Goal: Transaction & Acquisition: Purchase product/service

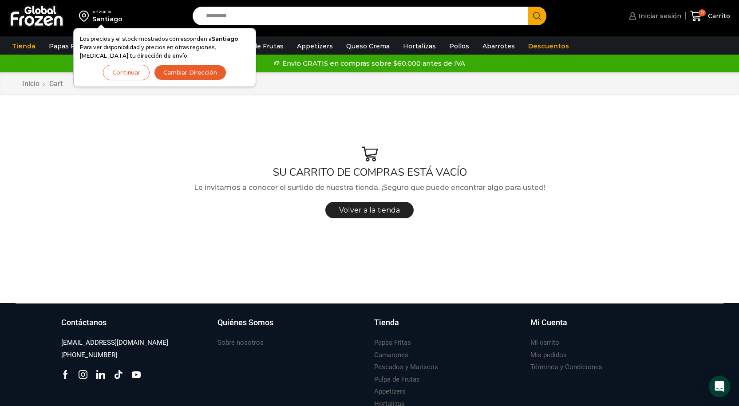
click at [662, 16] on span "Iniciar sesión" at bounding box center [658, 16] width 45 height 9
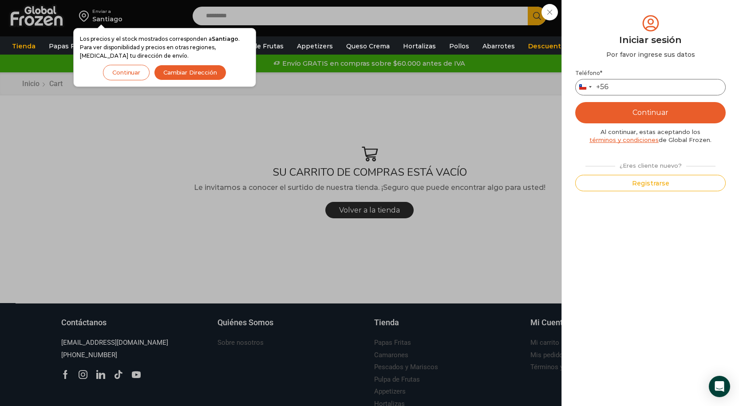
click at [616, 86] on input "Teléfono *" at bounding box center [650, 87] width 150 height 16
type input "*********"
click at [656, 113] on button "Continuar" at bounding box center [650, 112] width 150 height 21
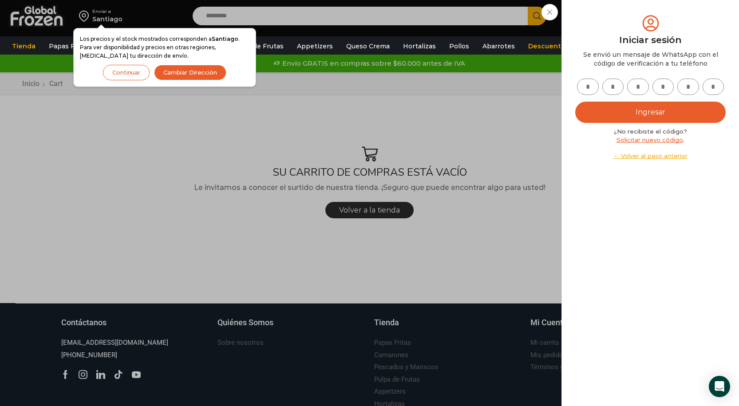
click at [581, 90] on input "text" at bounding box center [588, 87] width 22 height 16
type input "*"
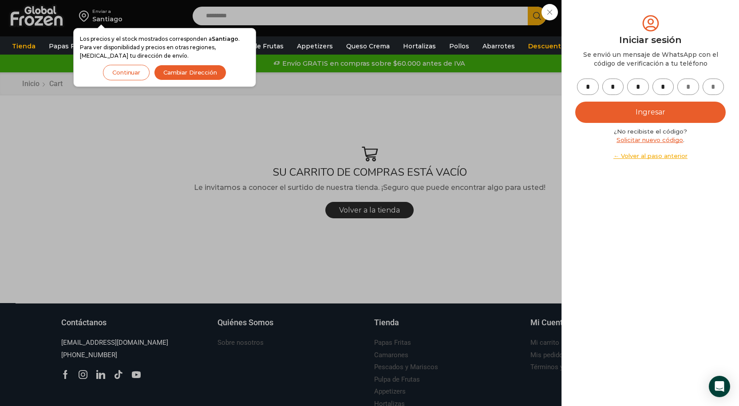
type input "*"
click at [644, 107] on button "Ingresar" at bounding box center [650, 112] width 150 height 21
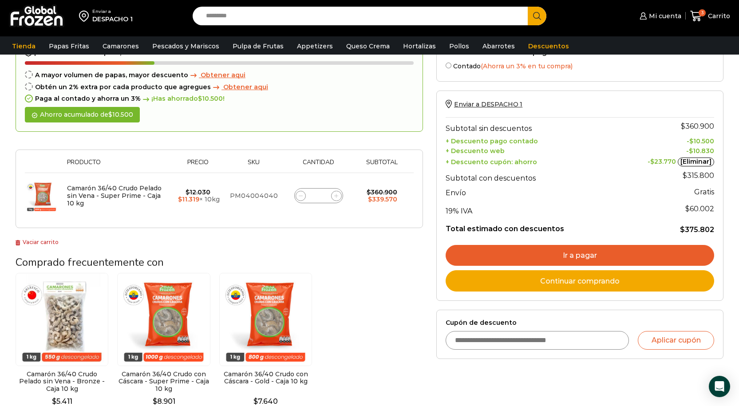
scroll to position [89, 0]
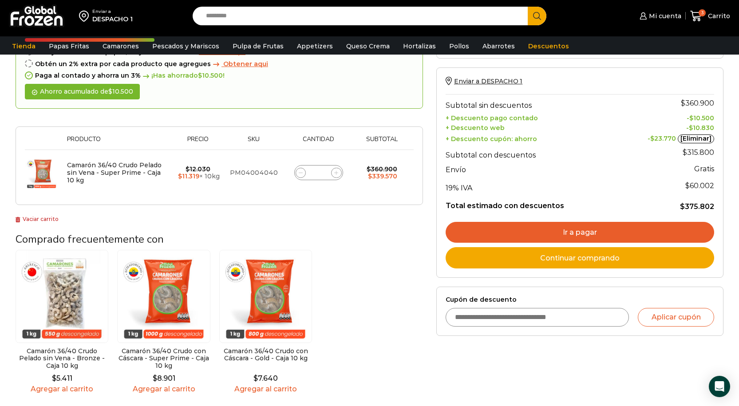
click at [305, 173] on span at bounding box center [300, 173] width 11 height 11
type input "*"
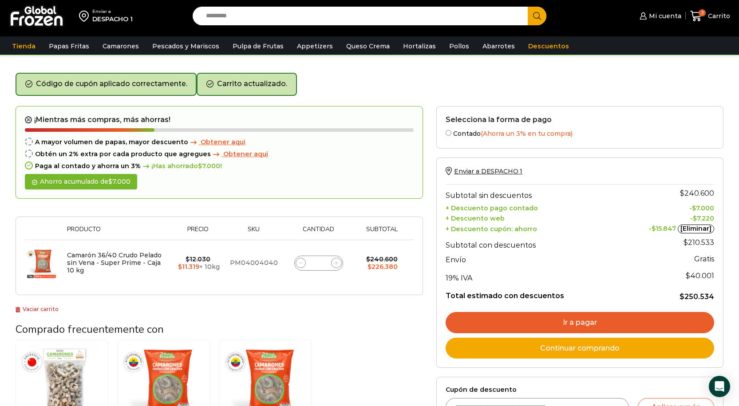
scroll to position [0, 0]
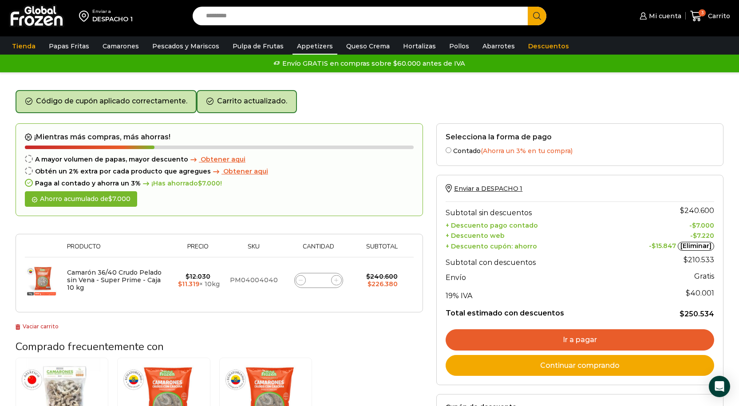
click at [319, 49] on link "Appetizers" at bounding box center [314, 46] width 45 height 17
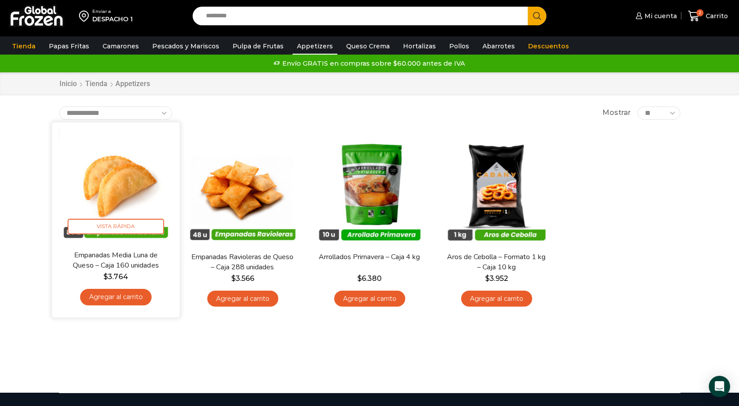
click at [123, 299] on link "Agregar al carrito" at bounding box center [115, 297] width 71 height 16
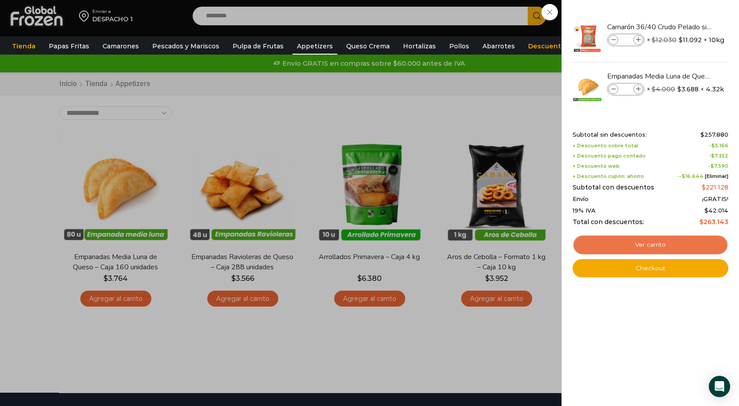
click at [651, 247] on link "Ver carrito" at bounding box center [650, 245] width 156 height 20
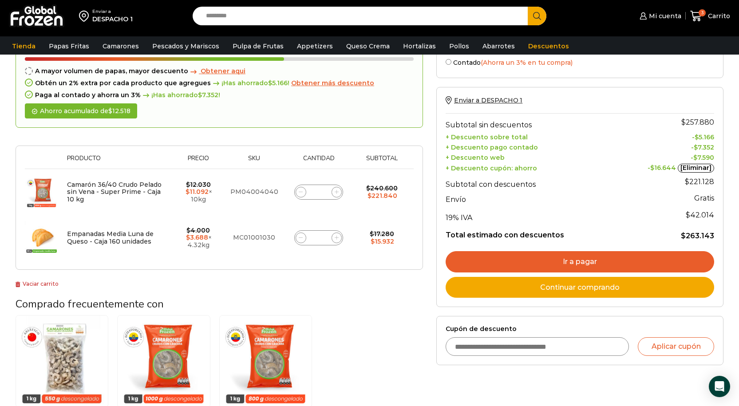
scroll to position [44, 0]
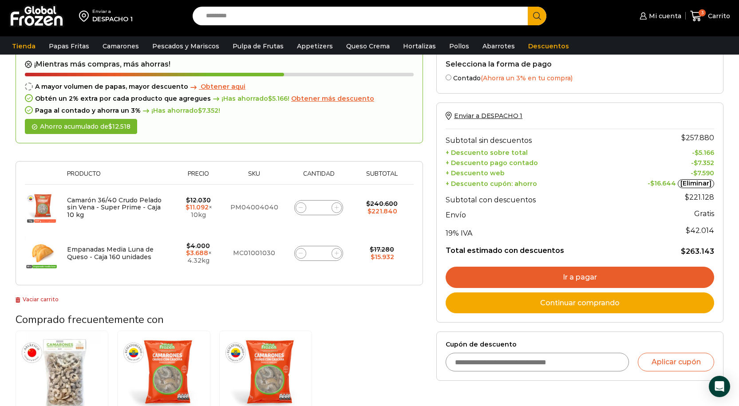
click at [334, 255] on span at bounding box center [336, 253] width 11 height 11
type input "*"
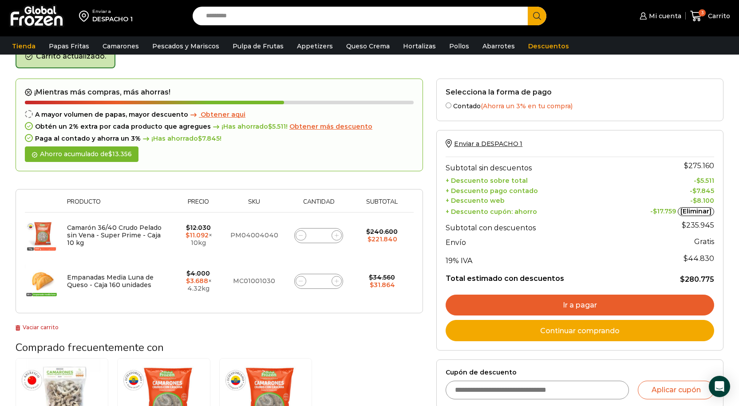
scroll to position [50, 0]
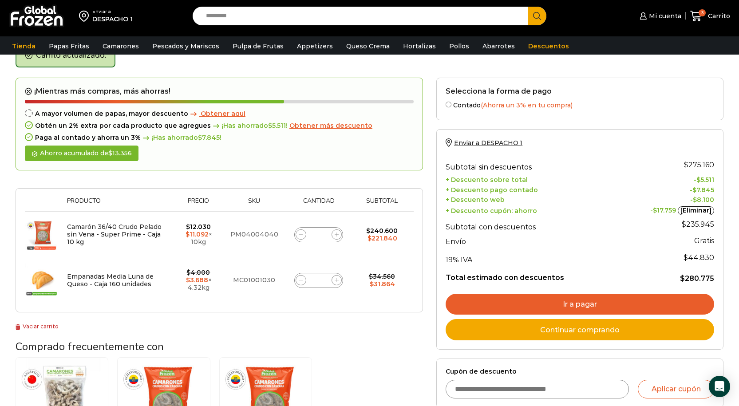
click at [322, 280] on input "*" at bounding box center [318, 280] width 12 height 12
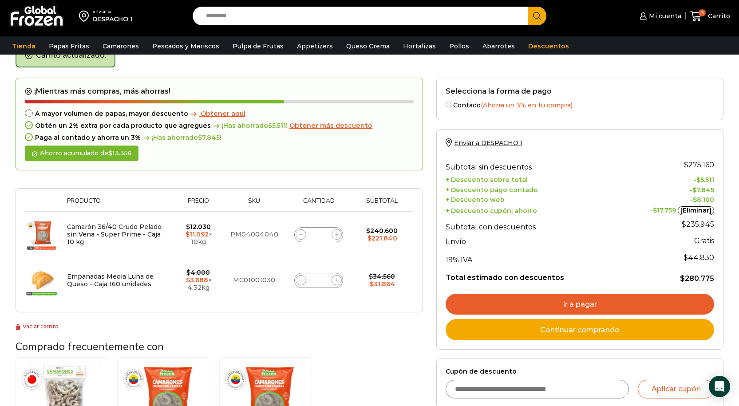
click at [322, 280] on input "*" at bounding box center [318, 280] width 12 height 12
click at [318, 280] on input "*" at bounding box center [318, 280] width 12 height 12
click at [332, 281] on span at bounding box center [336, 280] width 11 height 11
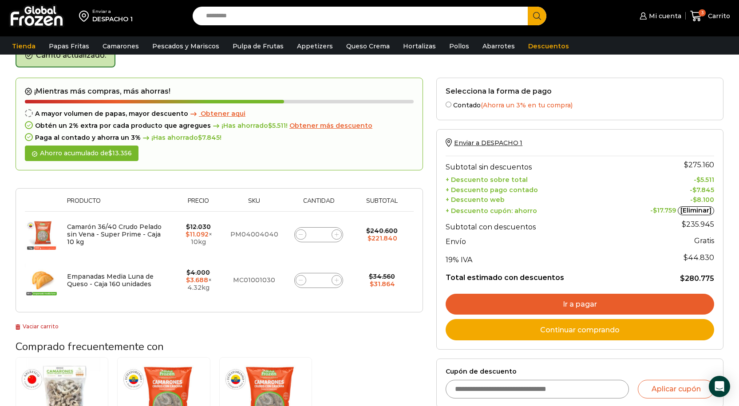
type input "*"
click at [332, 281] on span at bounding box center [336, 280] width 11 height 11
click at [334, 279] on icon at bounding box center [336, 280] width 4 height 4
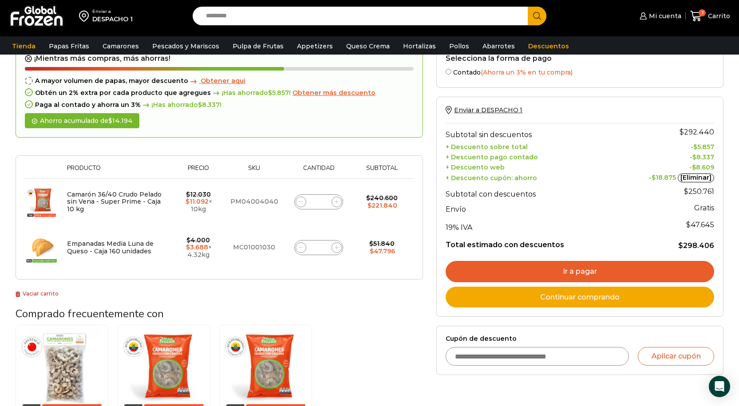
click at [334, 248] on span at bounding box center [336, 247] width 11 height 11
click at [323, 247] on input "*" at bounding box center [318, 247] width 12 height 12
click at [318, 247] on input "*" at bounding box center [318, 247] width 12 height 12
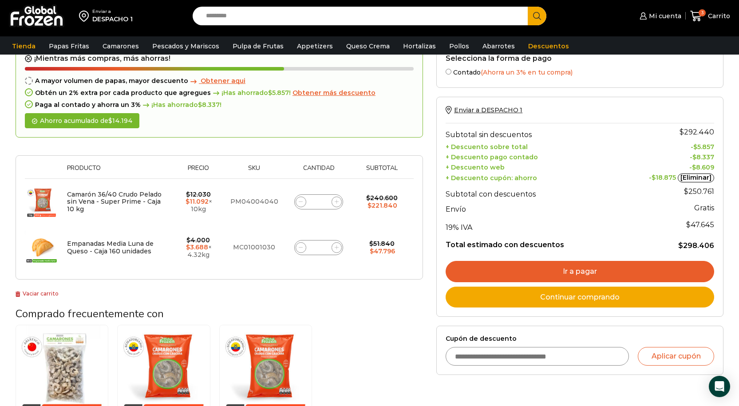
click at [318, 247] on input "*" at bounding box center [318, 247] width 12 height 12
click at [326, 249] on div "Empanadas Media [PERSON_NAME] de Queso - Caja 160 unidades cantidad *" at bounding box center [318, 247] width 49 height 15
click at [320, 245] on input "*" at bounding box center [318, 247] width 12 height 12
click at [334, 245] on icon at bounding box center [336, 247] width 4 height 4
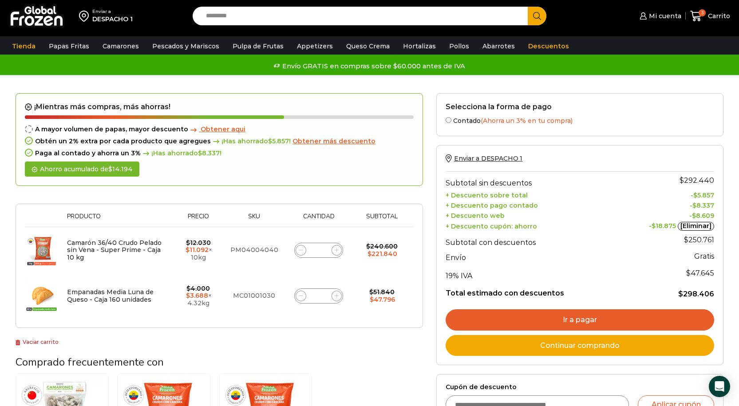
scroll to position [0, 0]
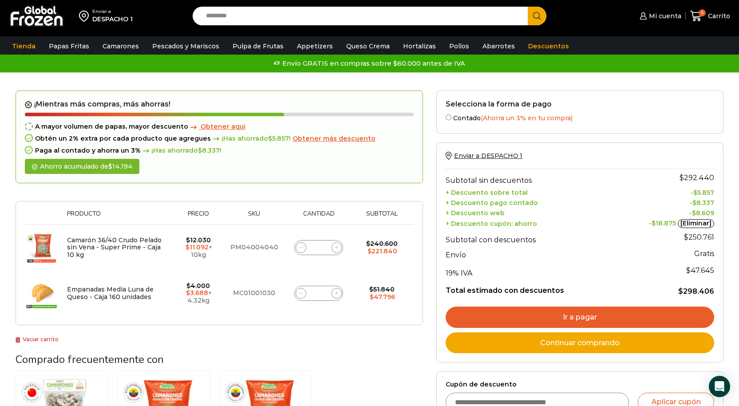
click at [336, 294] on icon at bounding box center [336, 293] width 4 height 4
click at [515, 222] on th "+ Descuento cupón: ahorro" at bounding box center [533, 223] width 176 height 12
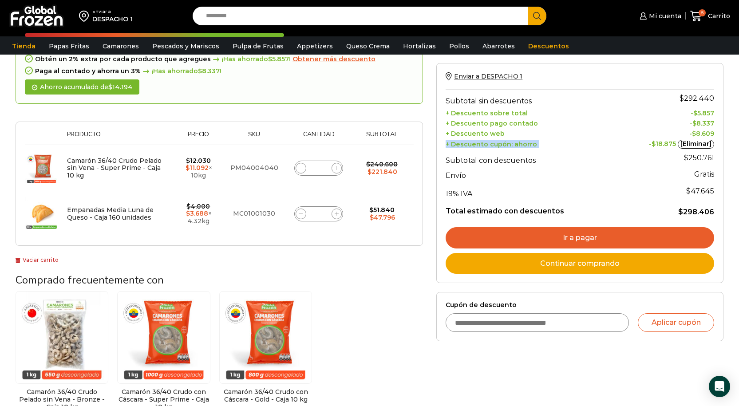
scroll to position [89, 0]
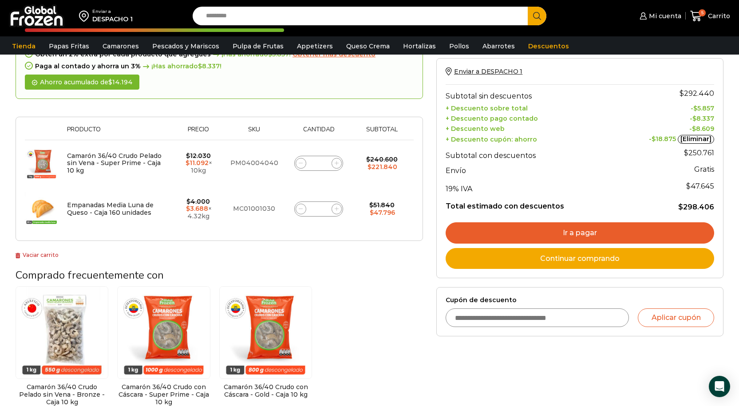
click at [512, 323] on input "Cupón de descuento" at bounding box center [537, 317] width 184 height 19
type input "******"
click at [695, 322] on button "Aplicar cupón" at bounding box center [675, 317] width 76 height 19
